Goal: Task Accomplishment & Management: Complete application form

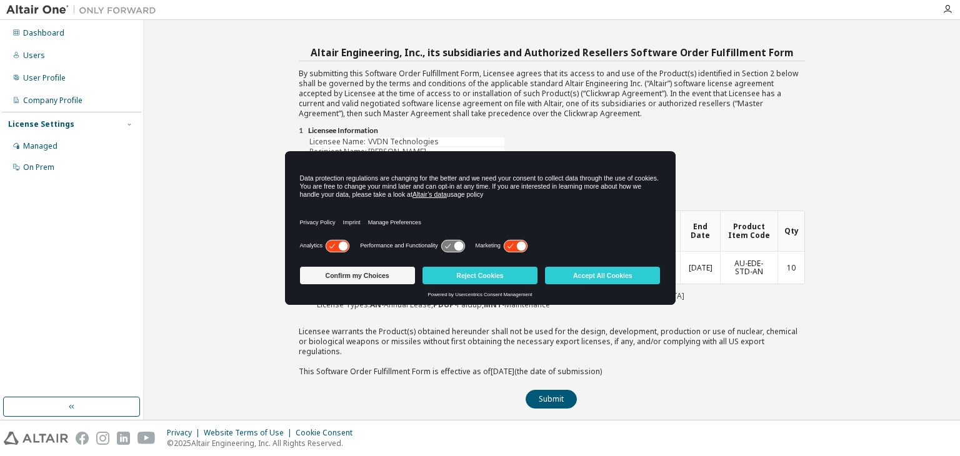
click at [350, 275] on button "Confirm my Choices" at bounding box center [357, 276] width 115 height 18
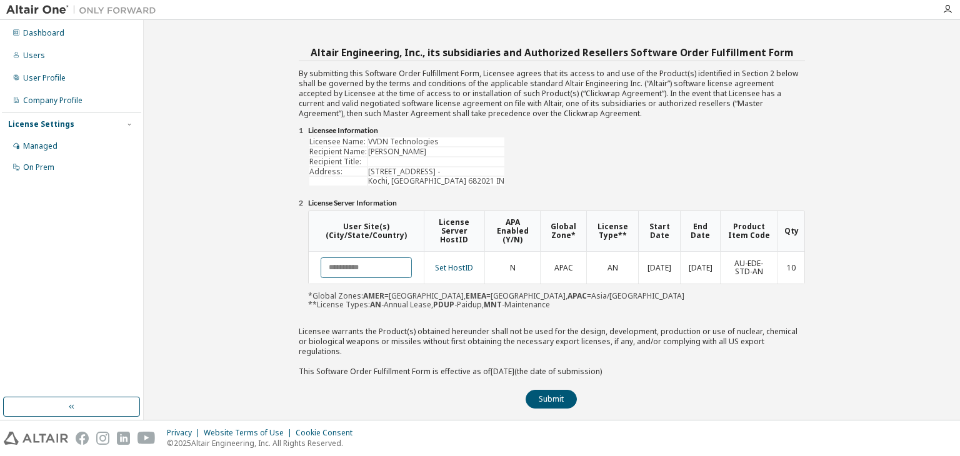
click at [390, 263] on input "text" at bounding box center [366, 268] width 91 height 21
type input "*"
type input "**********"
click at [568, 391] on button "Submit" at bounding box center [551, 399] width 51 height 19
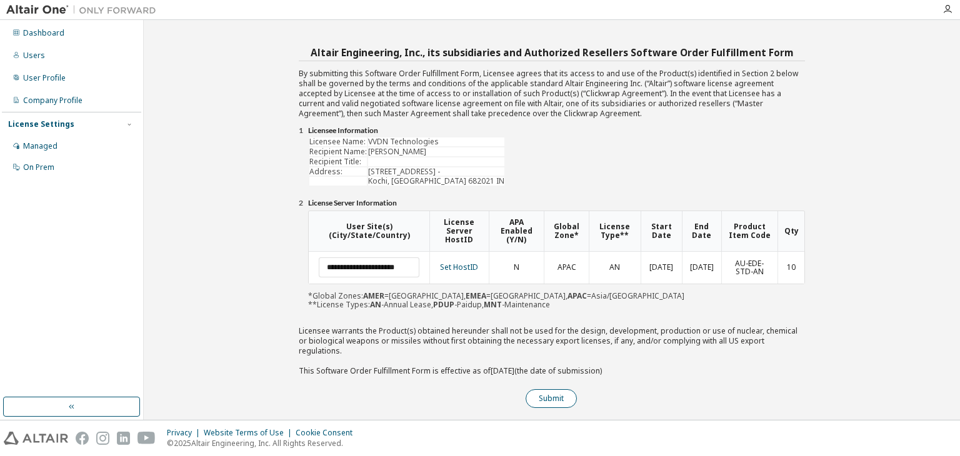
scroll to position [0, 0]
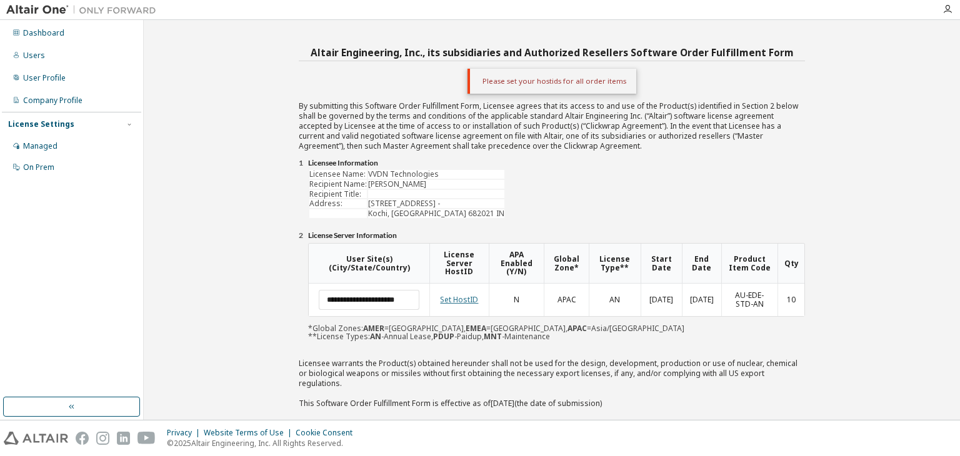
click at [458, 303] on link "Set HostID" at bounding box center [459, 299] width 38 height 11
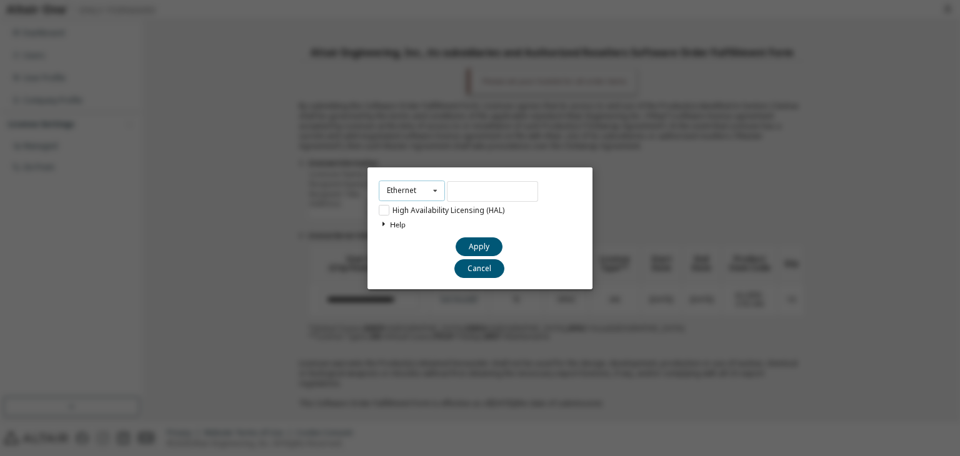
click at [440, 189] on icon at bounding box center [436, 190] width 16 height 19
click at [494, 190] on input "text" at bounding box center [492, 191] width 91 height 21
click at [430, 200] on icon at bounding box center [436, 190] width 16 height 19
click at [283, 263] on div "Ethernet Ethernet Dongle HardDisk Long High Availability Licensing (HAL) Help Y…" at bounding box center [480, 228] width 960 height 456
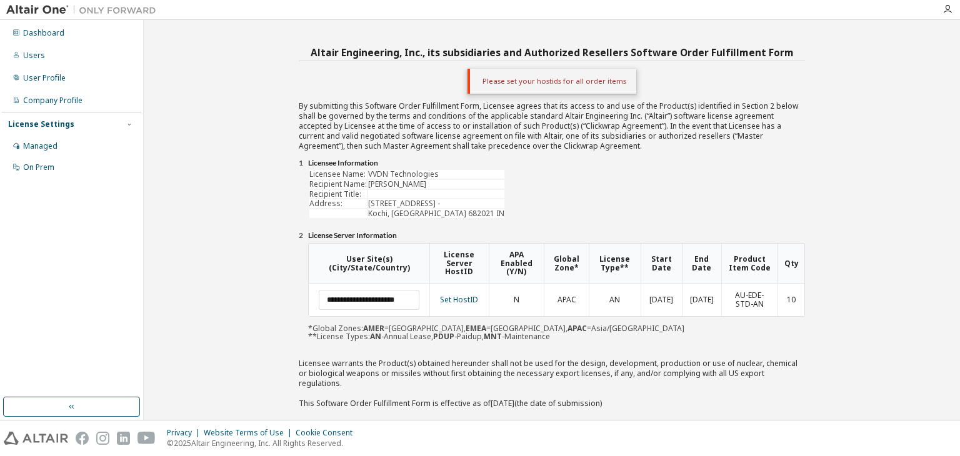
scroll to position [33, 0]
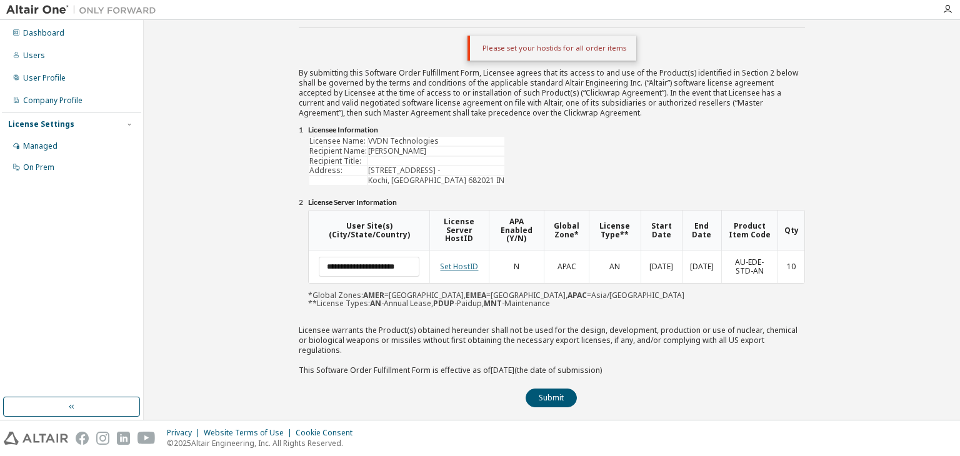
click at [458, 268] on link "Set HostID" at bounding box center [459, 266] width 38 height 11
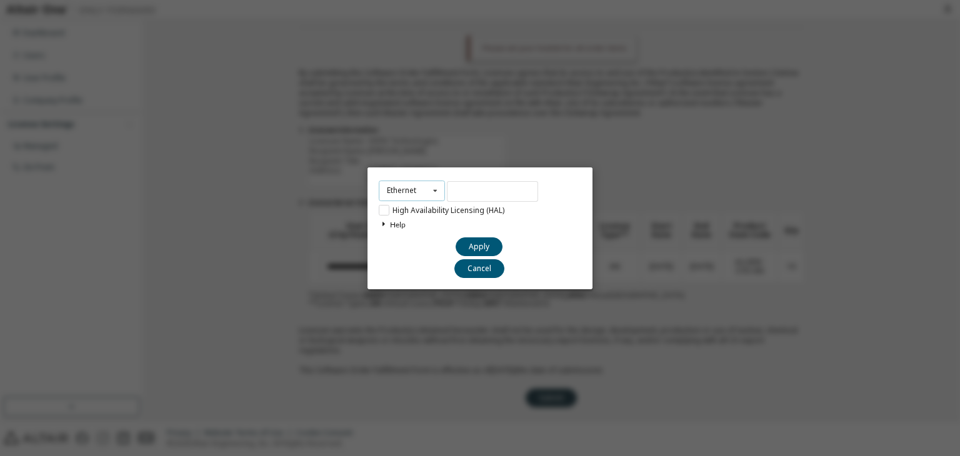
click at [433, 188] on icon at bounding box center [436, 190] width 16 height 19
click at [405, 213] on span "Ethernet" at bounding box center [406, 210] width 36 height 11
click at [472, 192] on input "text" at bounding box center [492, 191] width 91 height 21
click at [419, 191] on div "Ethernet Ethernet Dongle HardDisk Long" at bounding box center [412, 191] width 66 height 21
click at [453, 194] on input "text" at bounding box center [492, 191] width 91 height 21
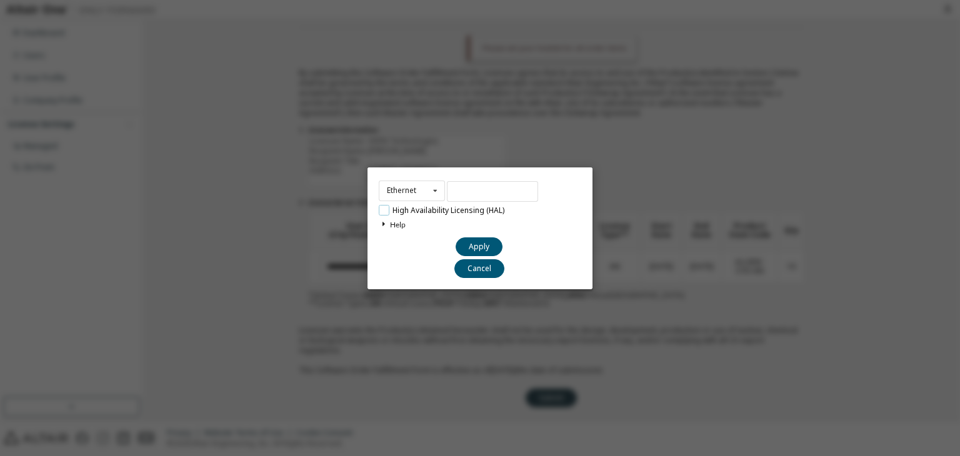
click at [385, 211] on label "High Availability Licensing (HAL)" at bounding box center [442, 210] width 126 height 11
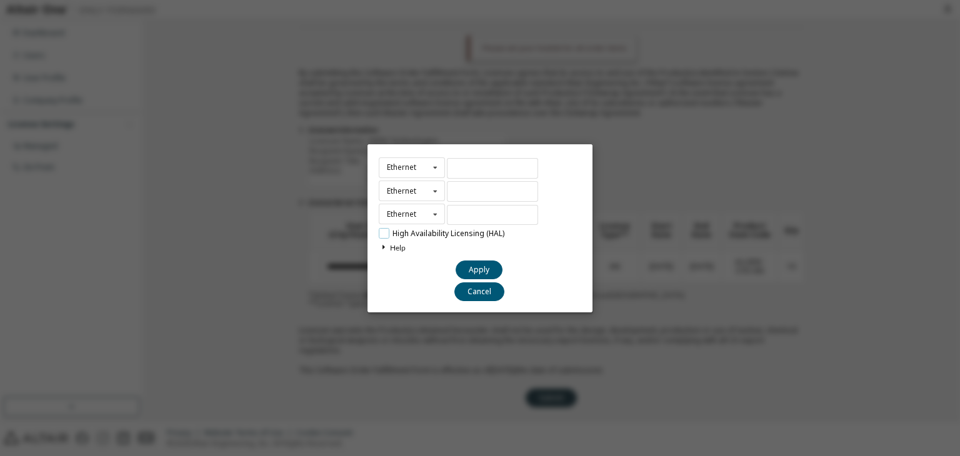
click at [383, 233] on label "High Availability Licensing (HAL)" at bounding box center [442, 233] width 126 height 11
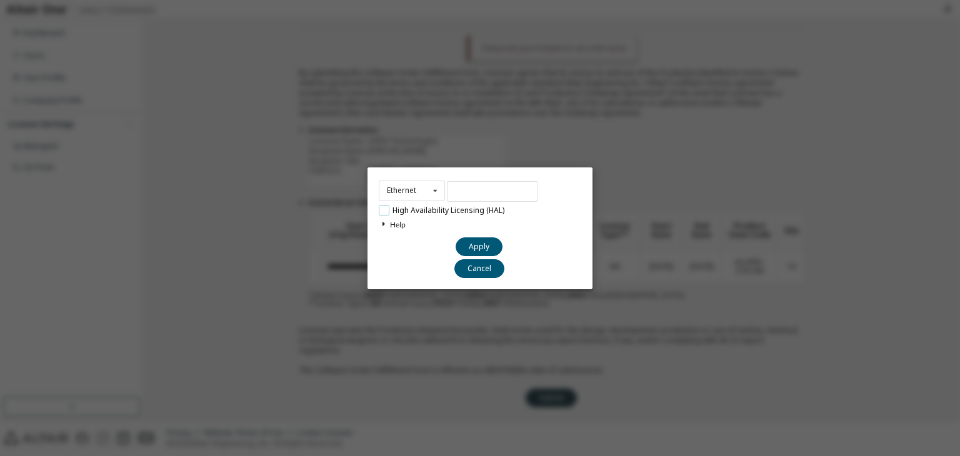
click at [388, 213] on label "High Availability Licensing (HAL)" at bounding box center [442, 210] width 126 height 11
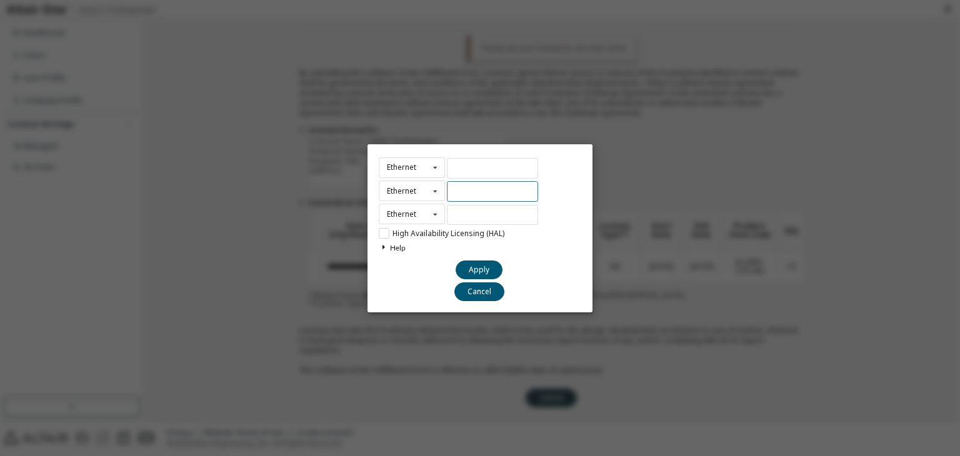
click at [471, 189] on input "text" at bounding box center [492, 191] width 91 height 21
click at [430, 191] on icon at bounding box center [436, 190] width 16 height 19
click at [432, 194] on icon at bounding box center [436, 190] width 16 height 19
click at [476, 173] on input "text" at bounding box center [492, 168] width 91 height 21
click at [334, 222] on div "Ethernet Ethernet Dongle HardDisk Long Ethernet Ethernet Dongle HardDisk Long E…" at bounding box center [480, 228] width 960 height 456
